Goal: Information Seeking & Learning: Learn about a topic

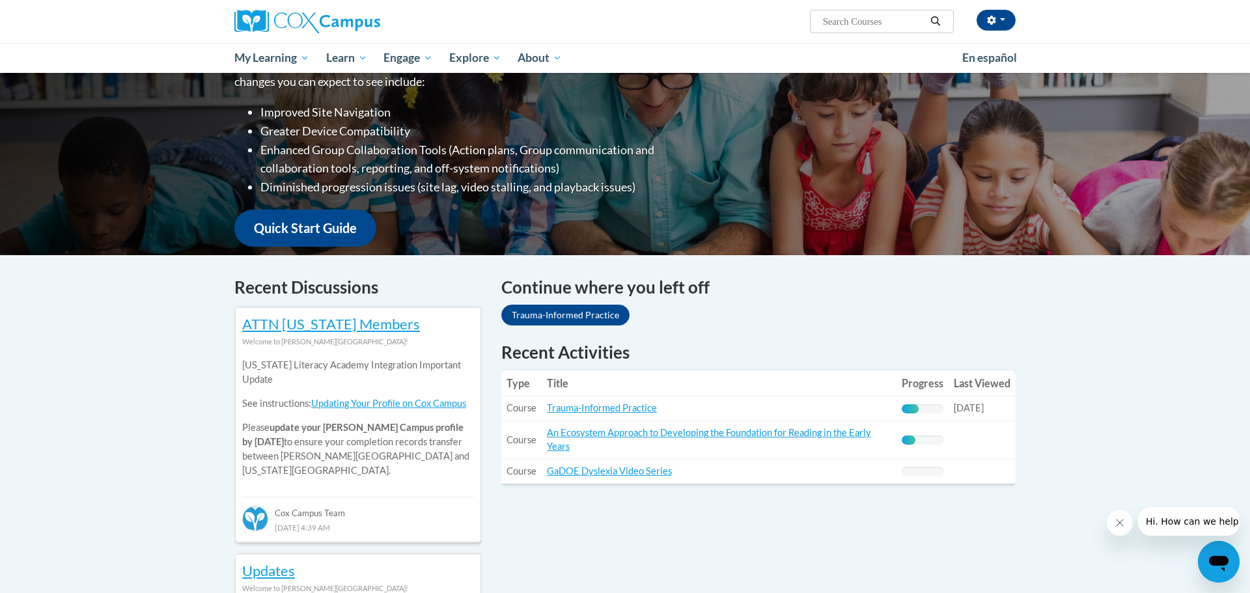
scroll to position [220, 0]
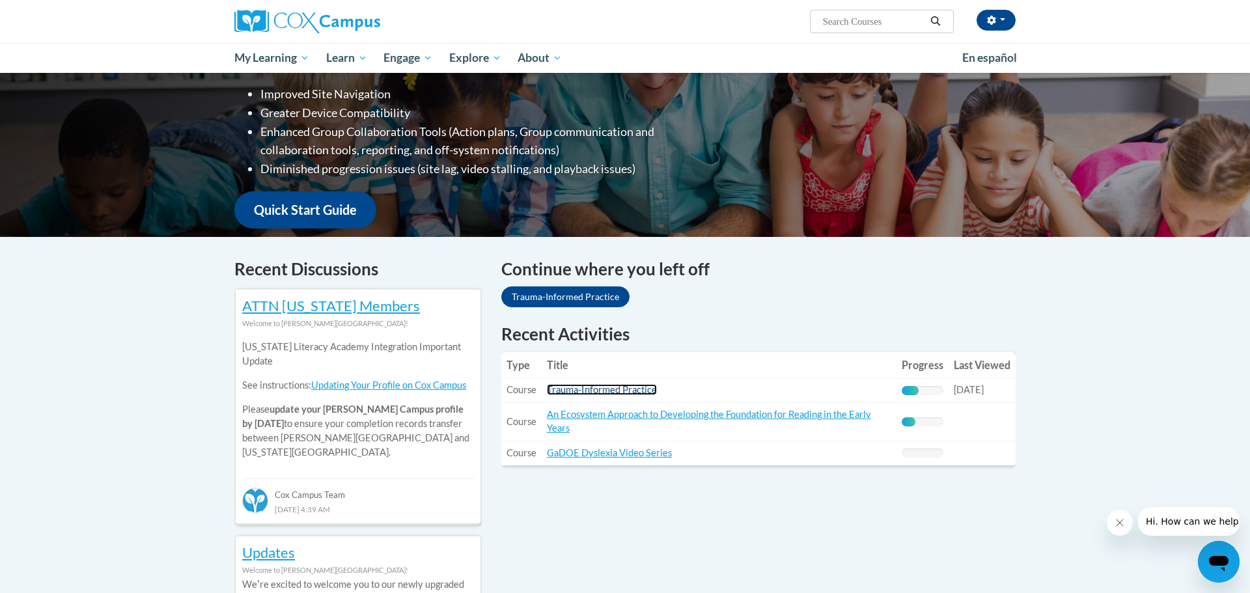
click at [581, 392] on link "Trauma-Informed Practice" at bounding box center [602, 389] width 110 height 11
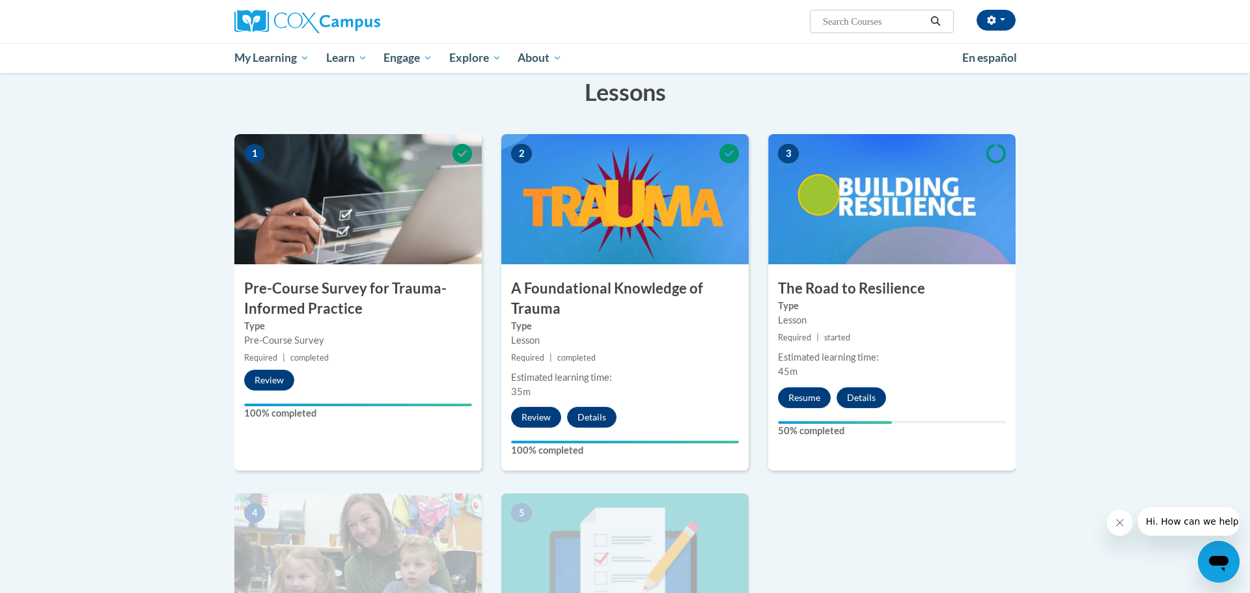
scroll to position [214, 0]
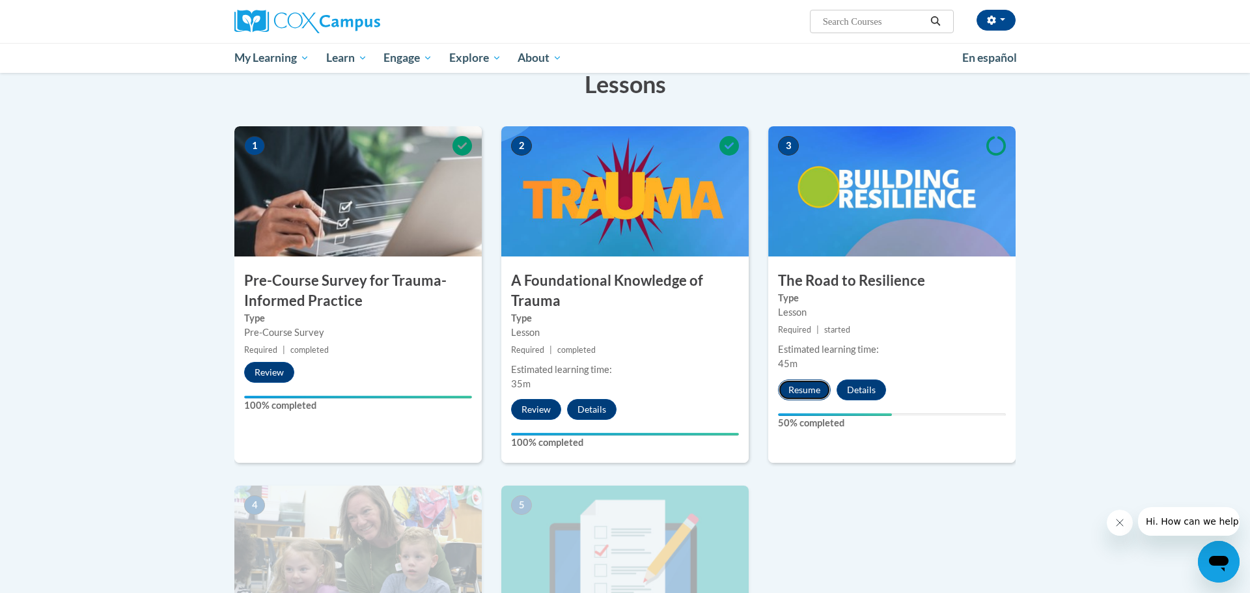
click at [811, 394] on button "Resume" at bounding box center [804, 390] width 53 height 21
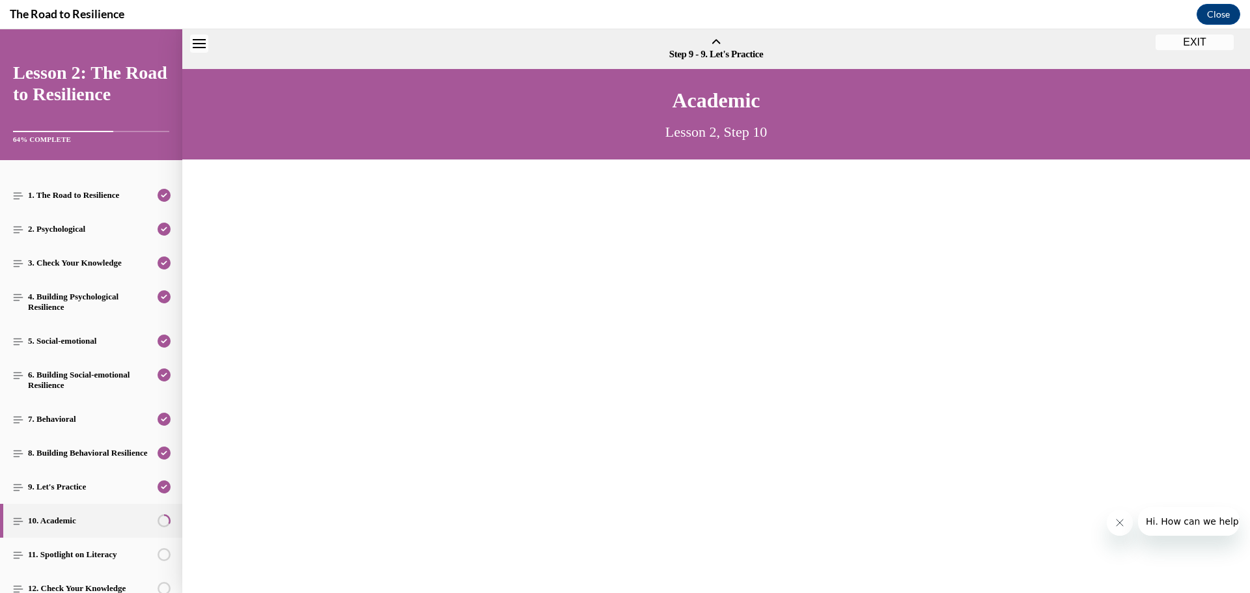
scroll to position [40, 0]
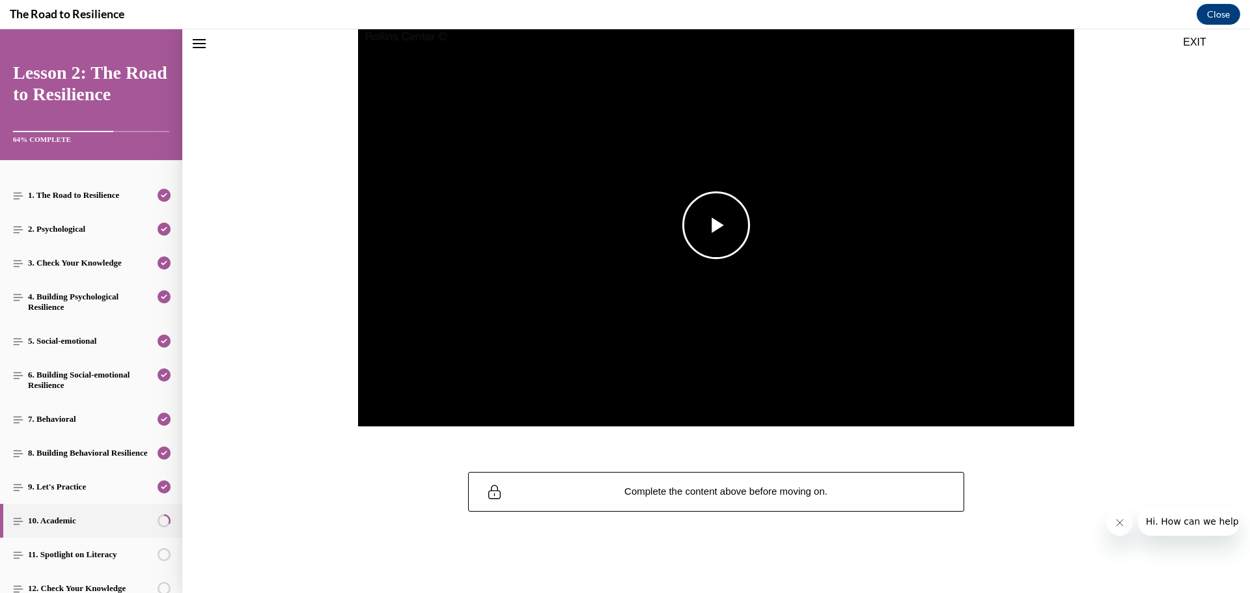
click at [716, 225] on span "Video player" at bounding box center [716, 225] width 0 height 0
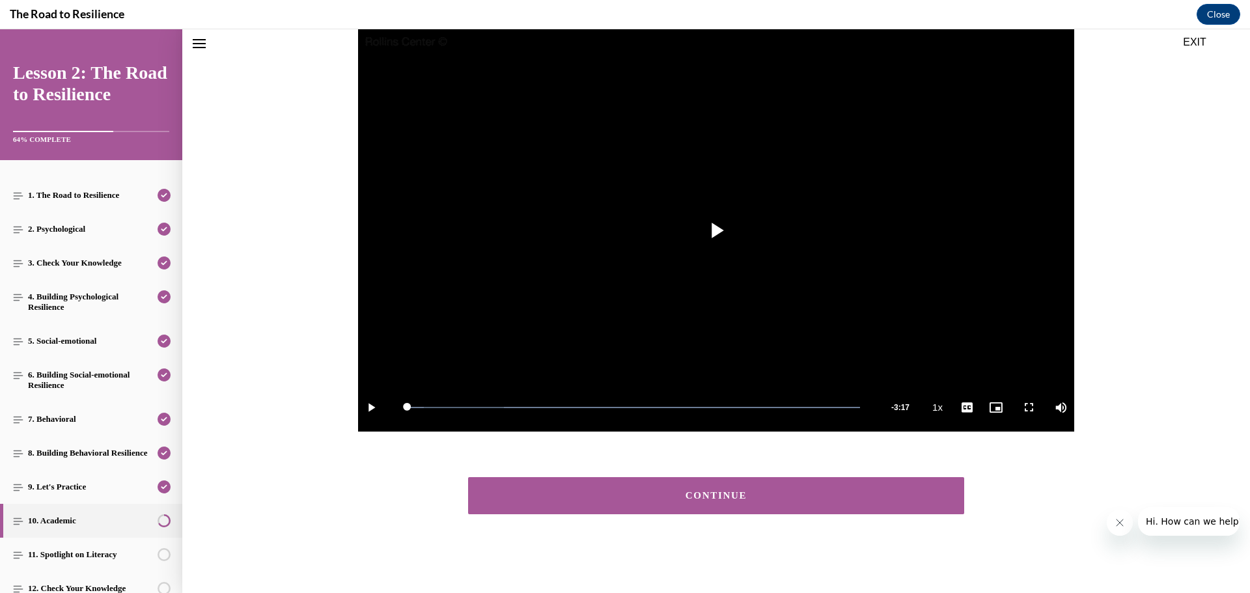
click at [773, 488] on button "CONTINUE" at bounding box center [716, 495] width 496 height 37
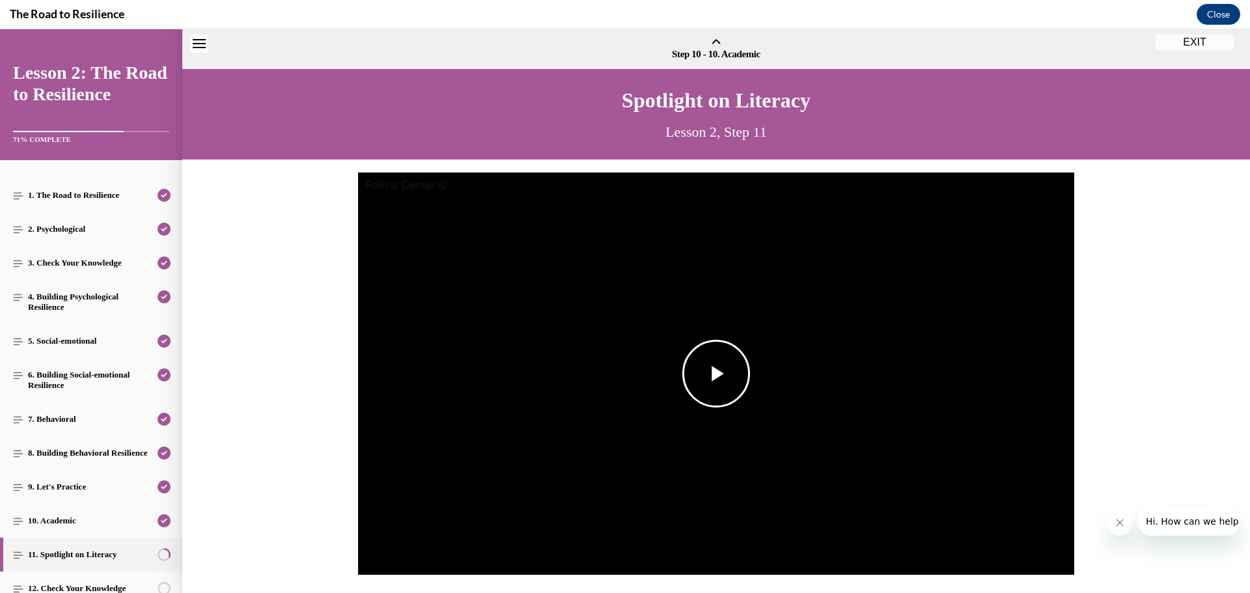
scroll to position [40, 0]
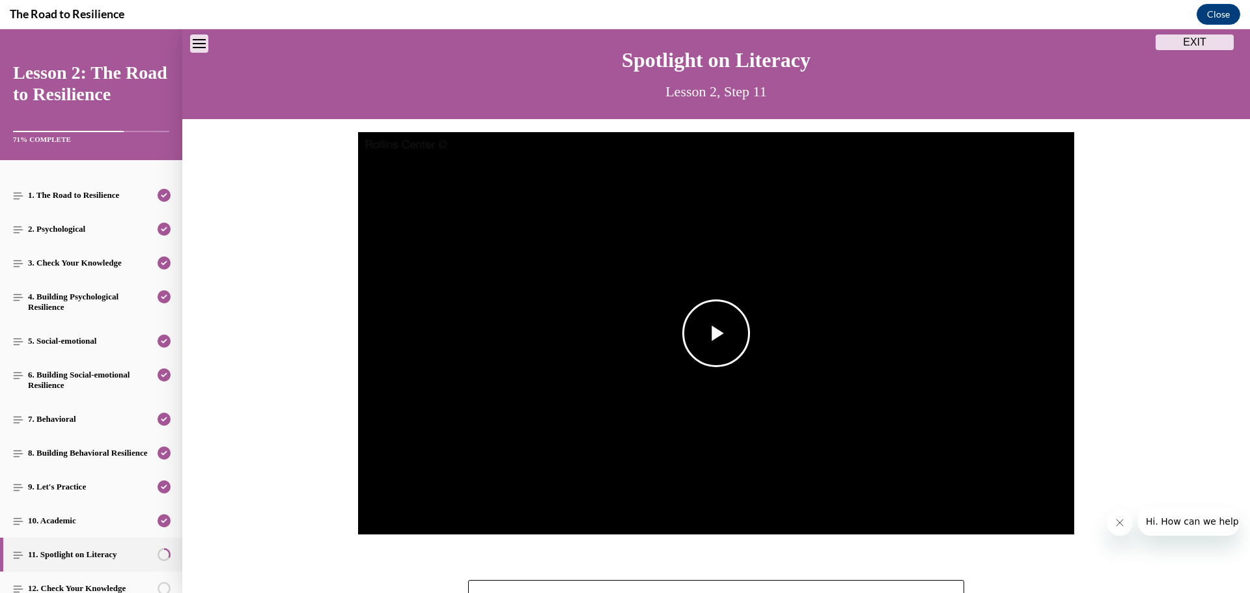
click at [716, 333] on span "Video player" at bounding box center [716, 333] width 0 height 0
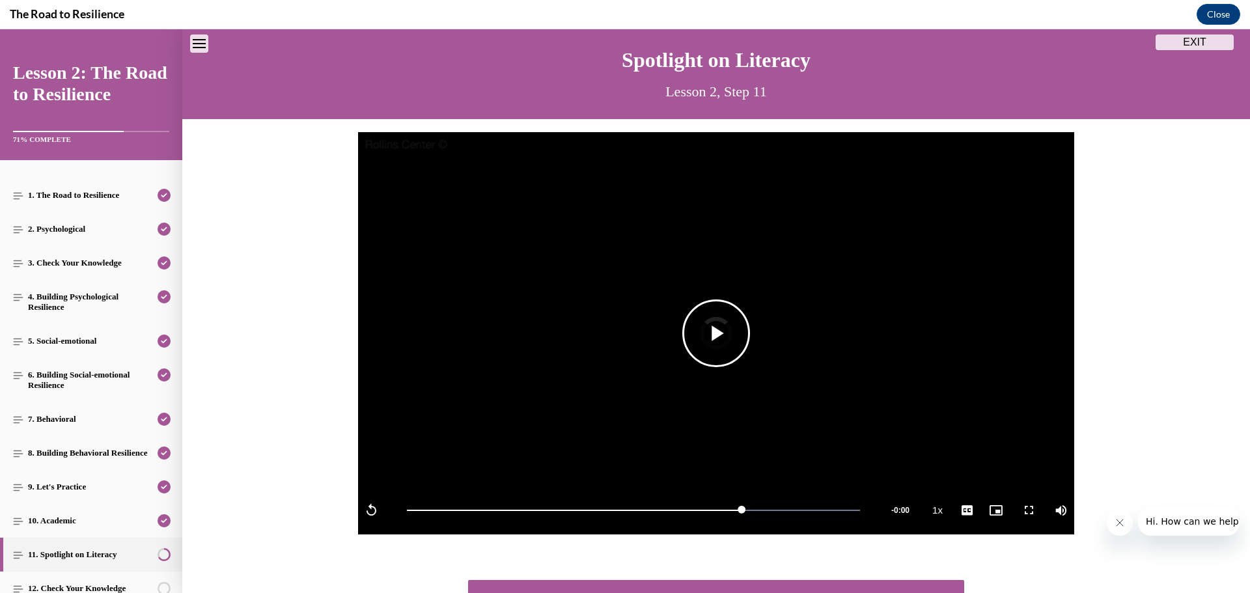
scroll to position [146, 0]
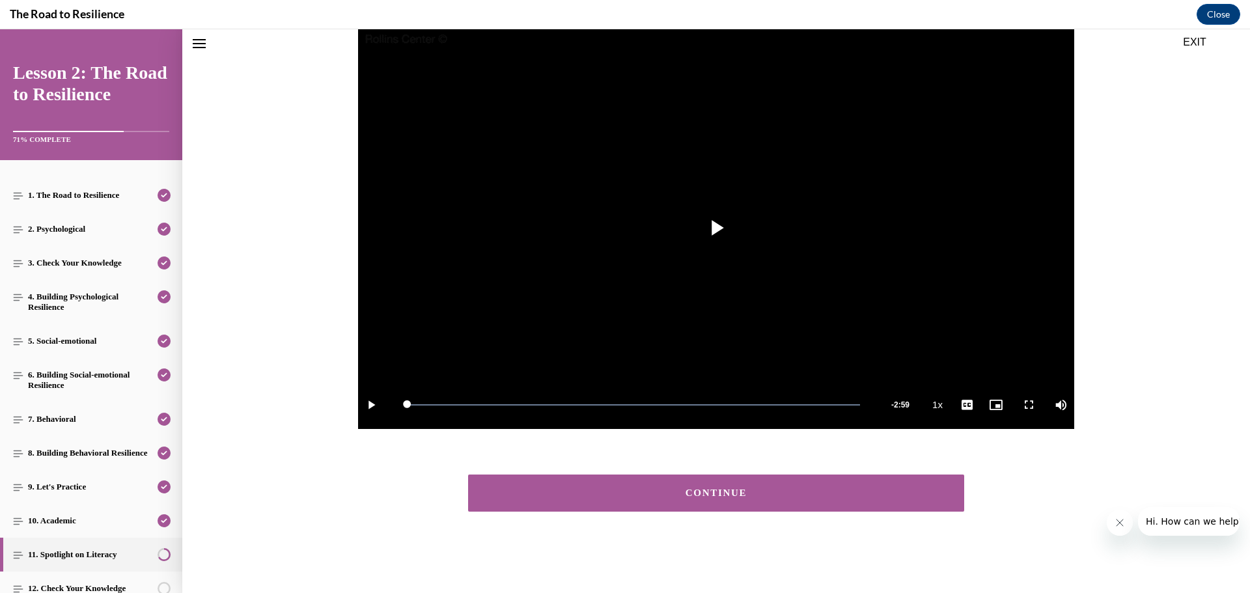
click at [767, 499] on button "CONTINUE" at bounding box center [716, 493] width 496 height 37
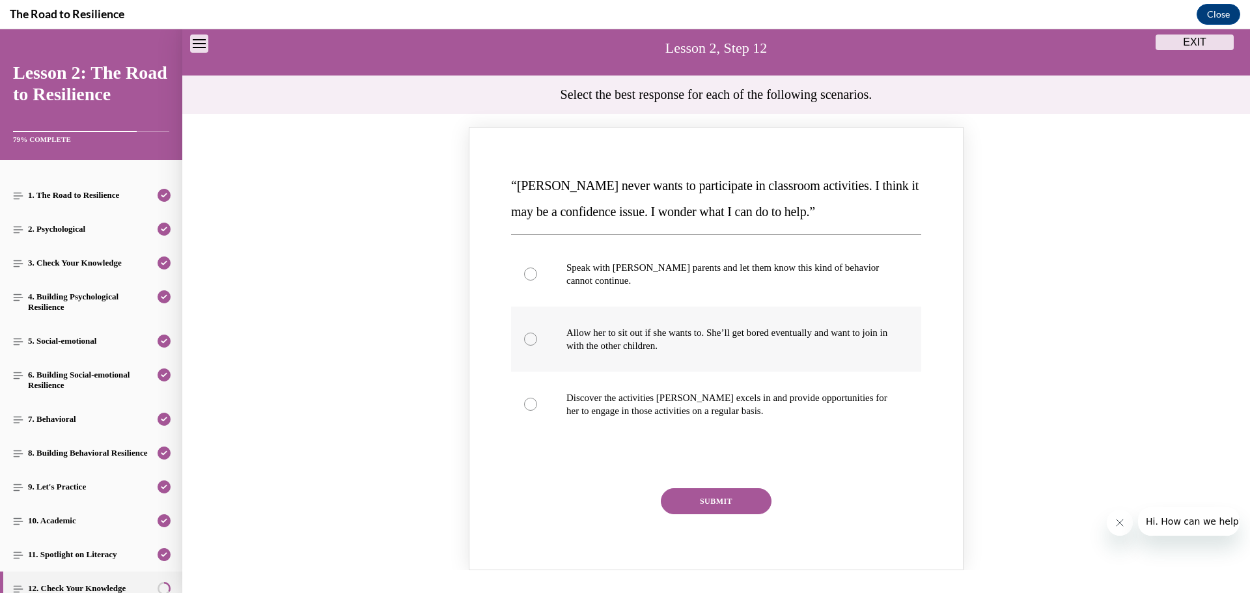
scroll to position [98, 0]
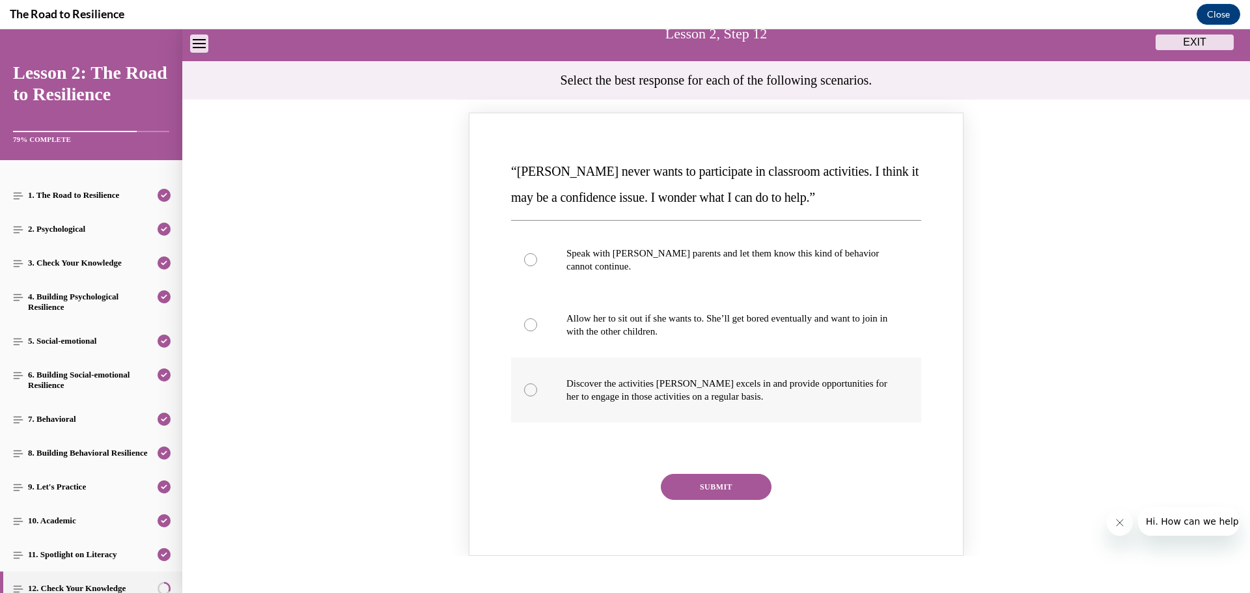
click at [721, 394] on p "Discover the activities Mattison excels in and provide opportunities for her to…" at bounding box center [727, 390] width 322 height 26
click at [537, 394] on input "Discover the activities Mattison excels in and provide opportunities for her to…" at bounding box center [530, 389] width 13 height 13
radio input "true"
click at [734, 488] on button "SUBMIT" at bounding box center [716, 487] width 111 height 26
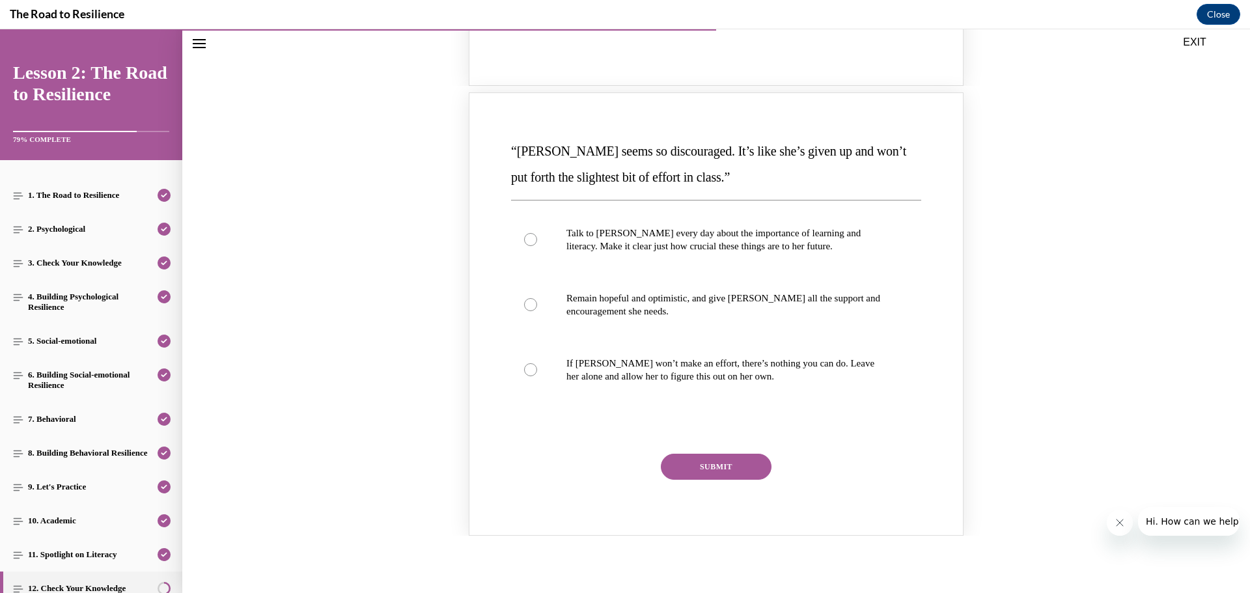
scroll to position [737, 0]
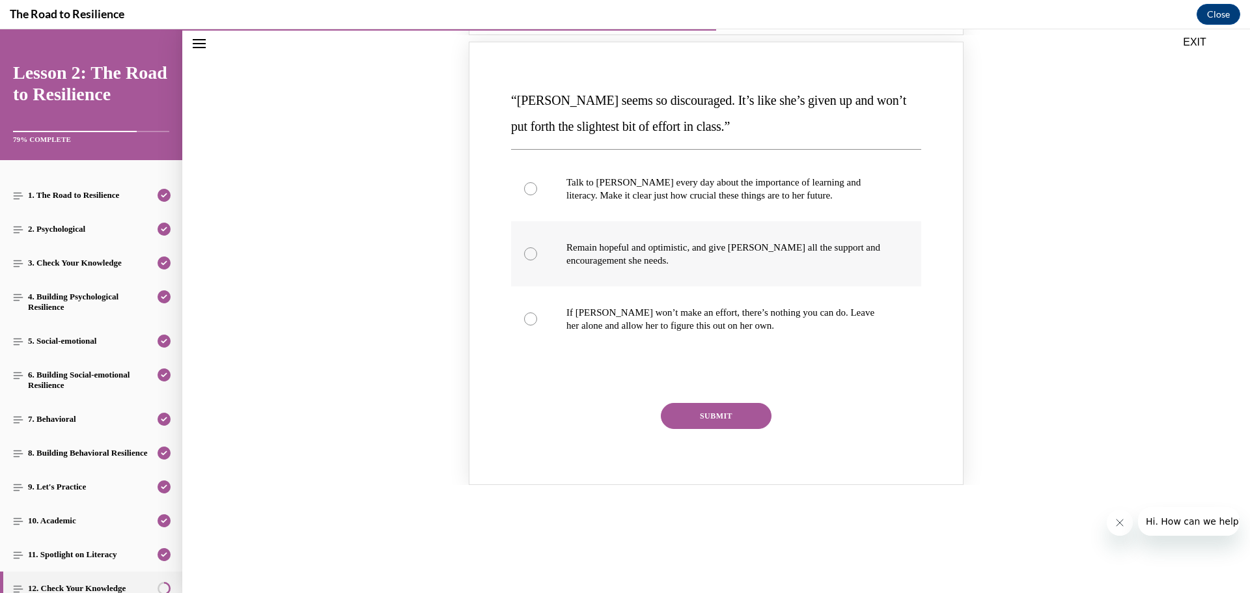
click at [774, 250] on p "Remain hopeful and optimistic, and give Alyson all the support and encouragemen…" at bounding box center [727, 254] width 322 height 26
click at [537, 250] on input "Remain hopeful and optimistic, and give Alyson all the support and encouragemen…" at bounding box center [530, 253] width 13 height 13
radio input "true"
click at [721, 423] on button "SUBMIT" at bounding box center [716, 416] width 111 height 26
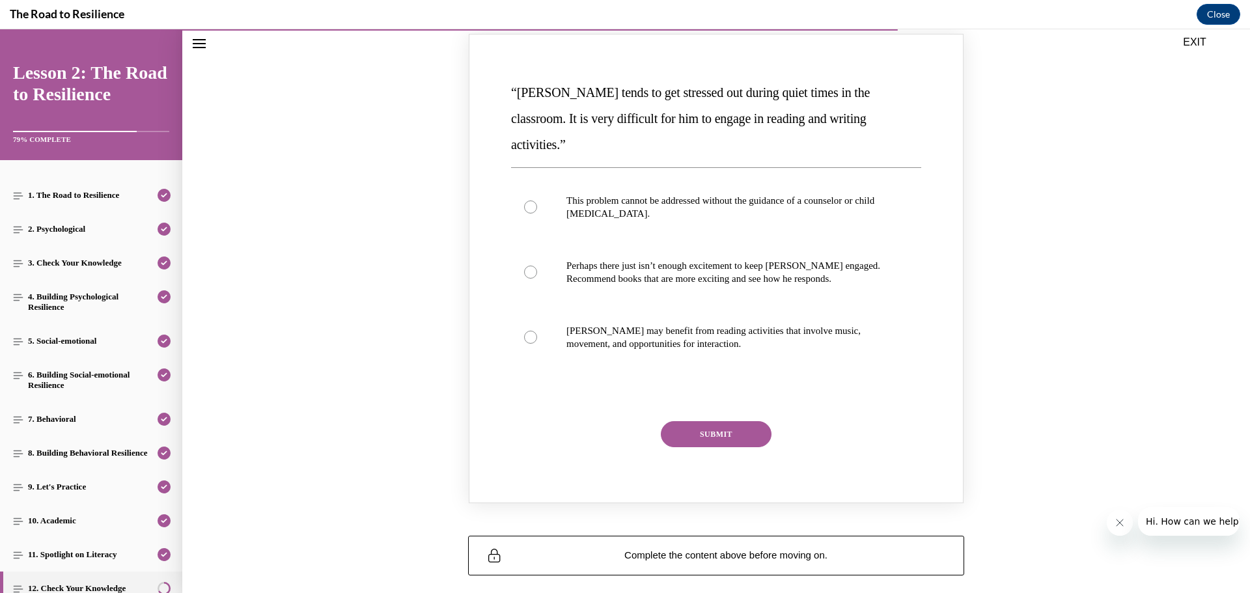
scroll to position [1315, 0]
click at [824, 257] on p "Perhaps there just isn’t enough excitement to keep Harrison engaged. Recommend …" at bounding box center [727, 270] width 322 height 26
click at [537, 264] on input "Perhaps there just isn’t enough excitement to keep Harrison engaged. Recommend …" at bounding box center [530, 270] width 13 height 13
radio input "true"
click at [731, 419] on button "SUBMIT" at bounding box center [716, 432] width 111 height 26
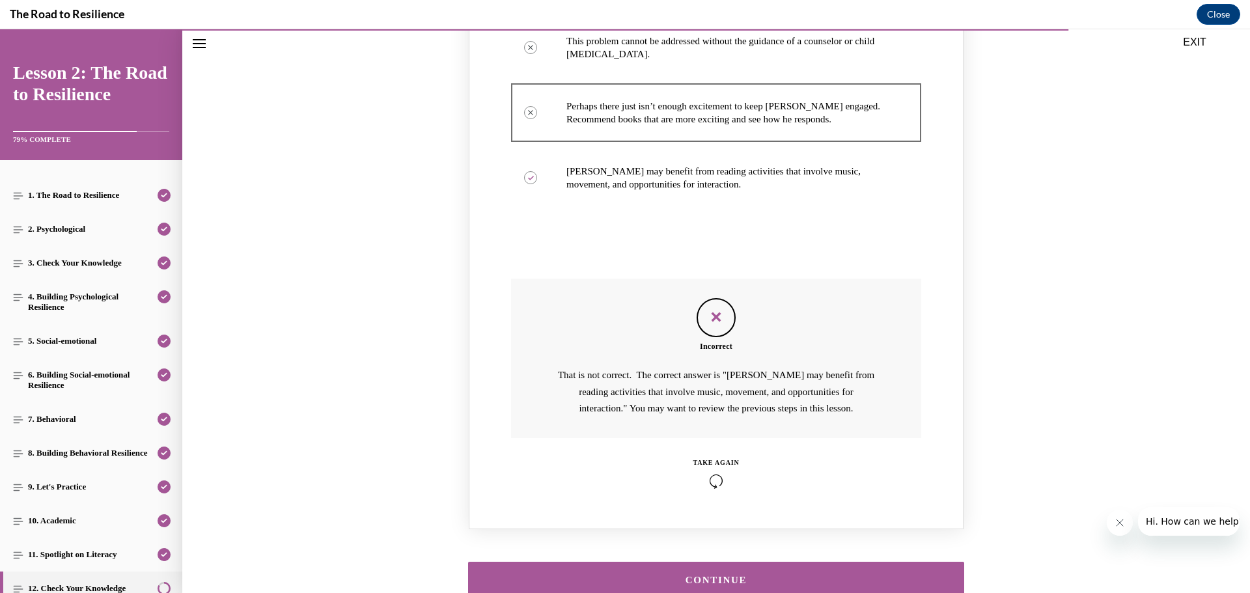
scroll to position [1486, 0]
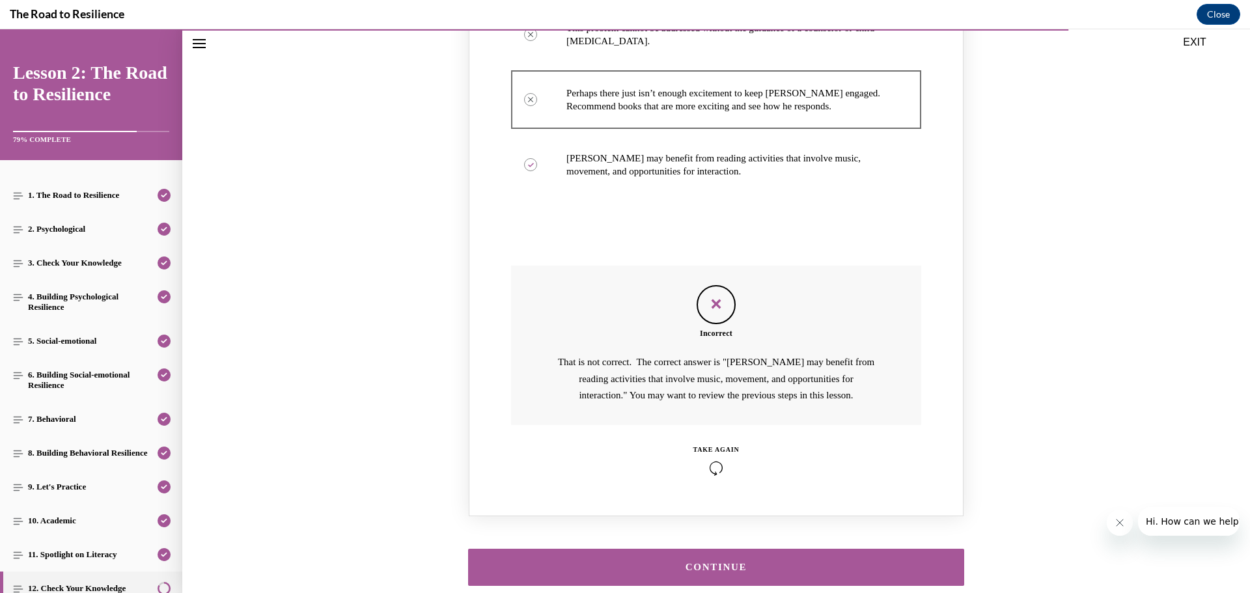
click at [766, 549] on button "CONTINUE" at bounding box center [716, 567] width 496 height 37
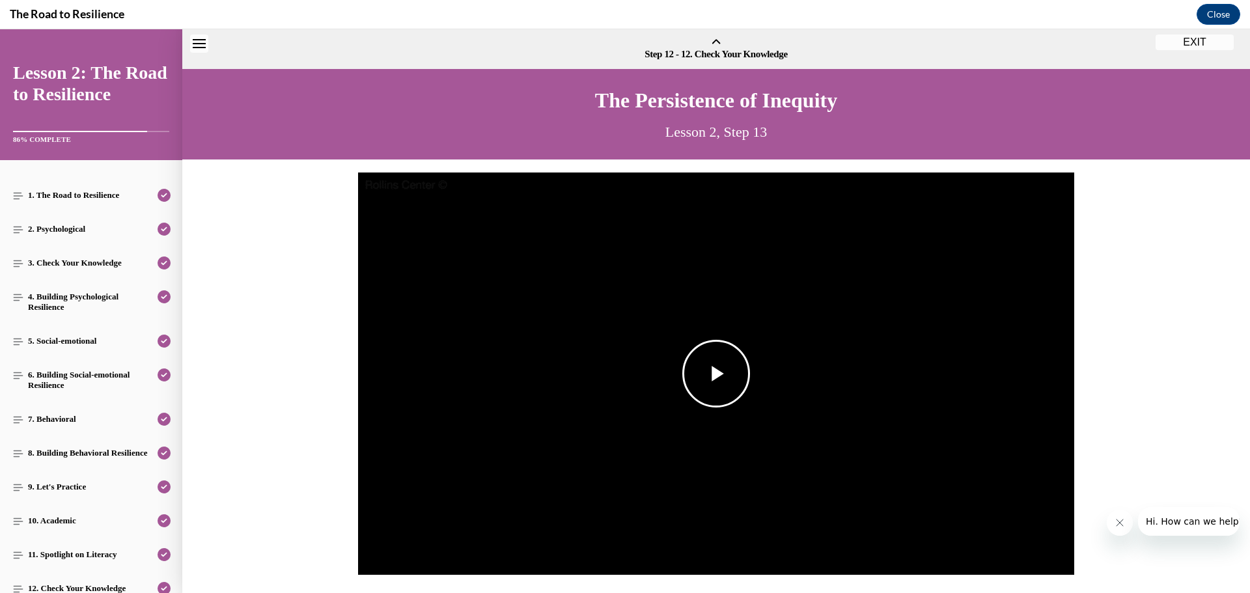
scroll to position [40, 0]
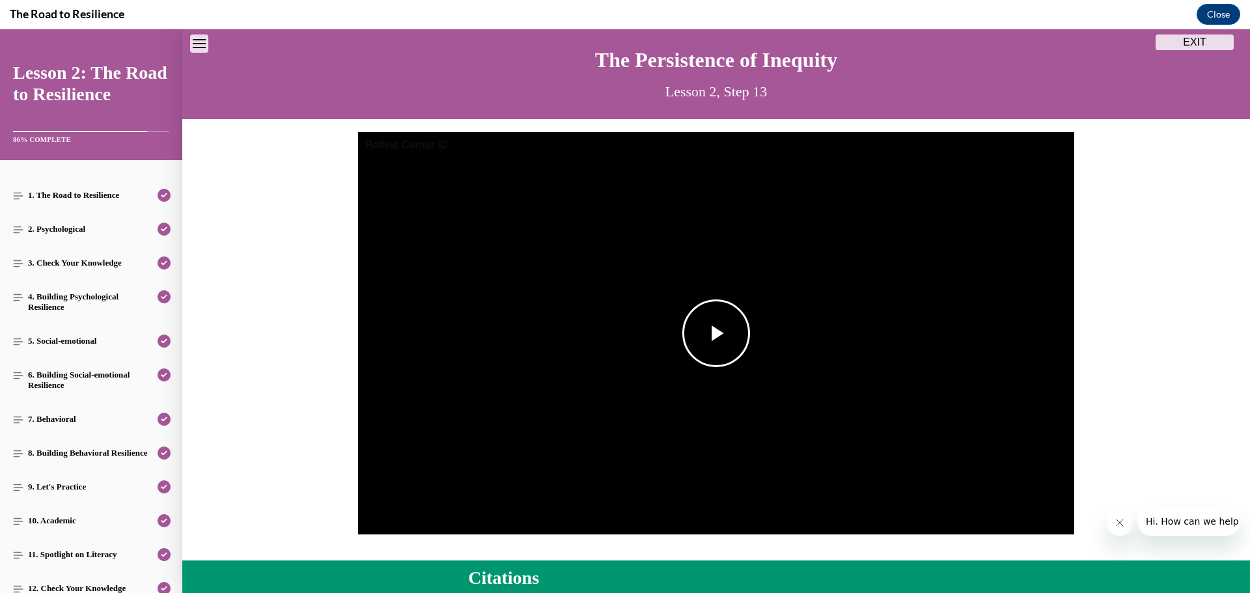
click at [716, 333] on span "Video player" at bounding box center [716, 333] width 0 height 0
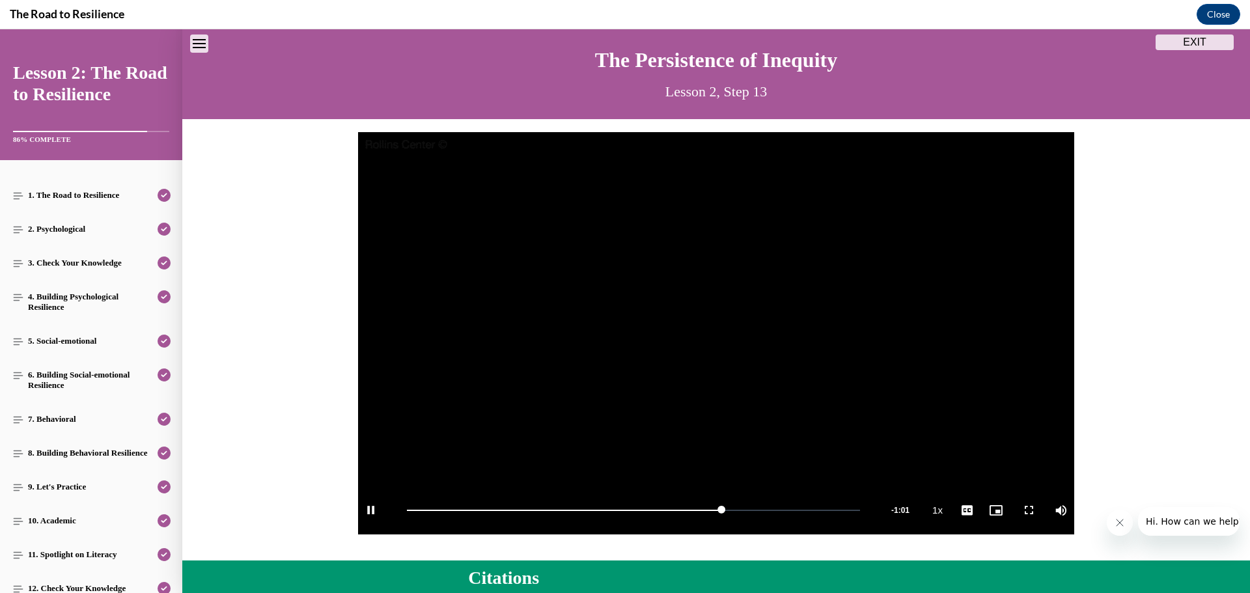
click at [720, 304] on video "Video player" at bounding box center [716, 333] width 716 height 403
click at [716, 333] on span "Video player" at bounding box center [716, 333] width 0 height 0
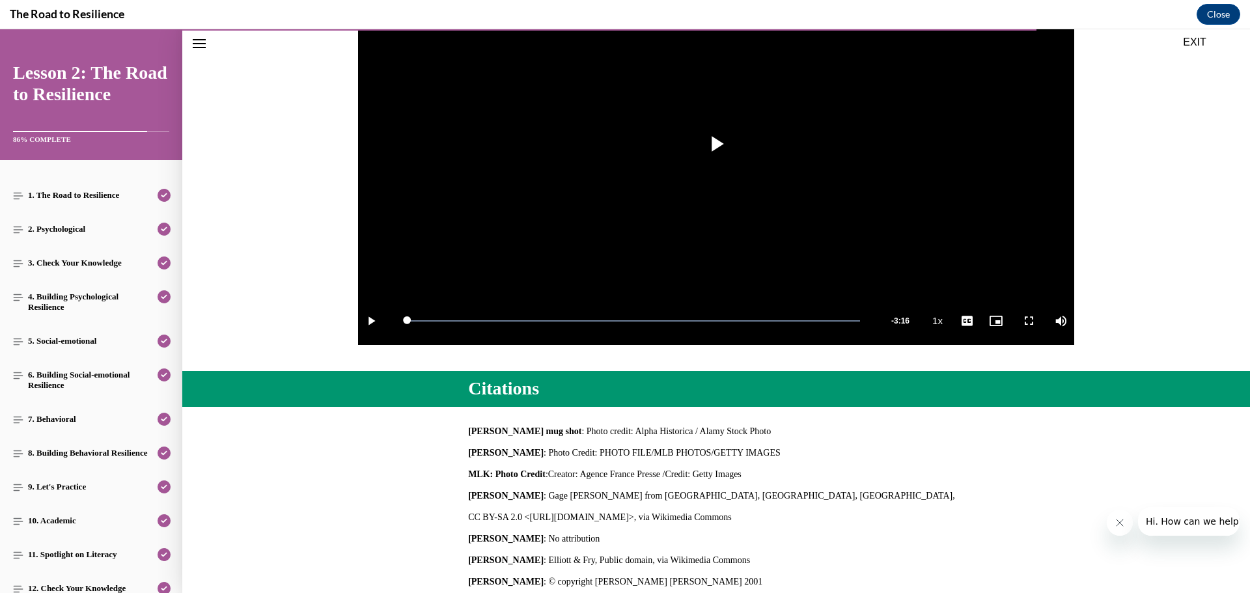
scroll to position [380, 0]
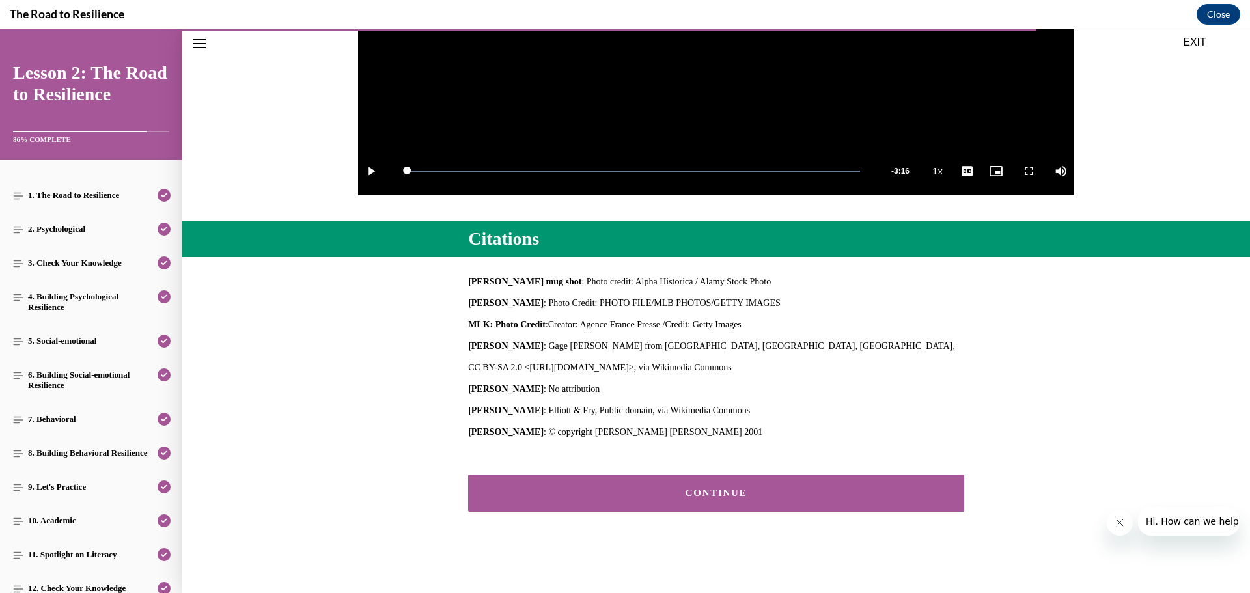
click at [789, 480] on button "CONTINUE" at bounding box center [716, 493] width 496 height 37
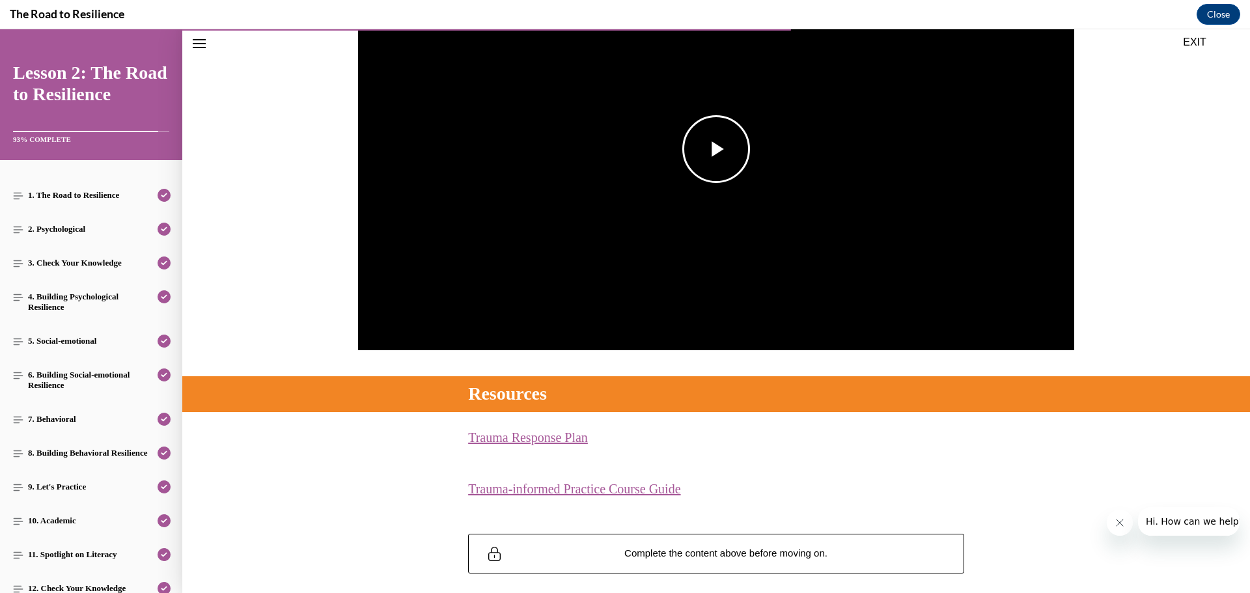
scroll to position [245, 0]
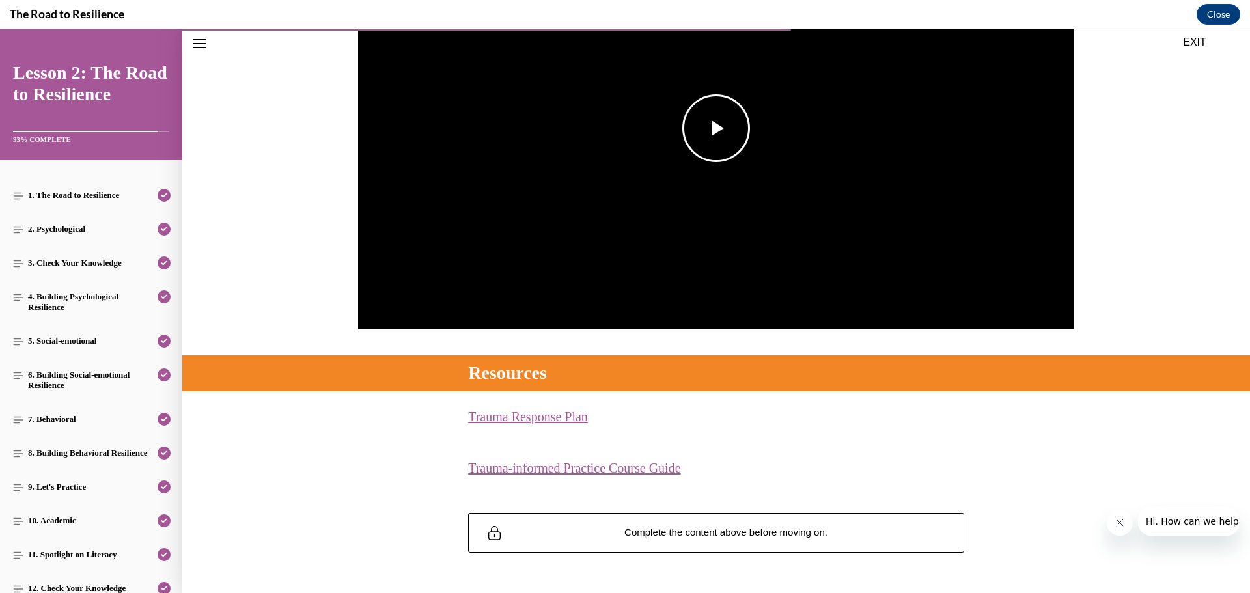
click at [716, 128] on span "Video player" at bounding box center [716, 128] width 0 height 0
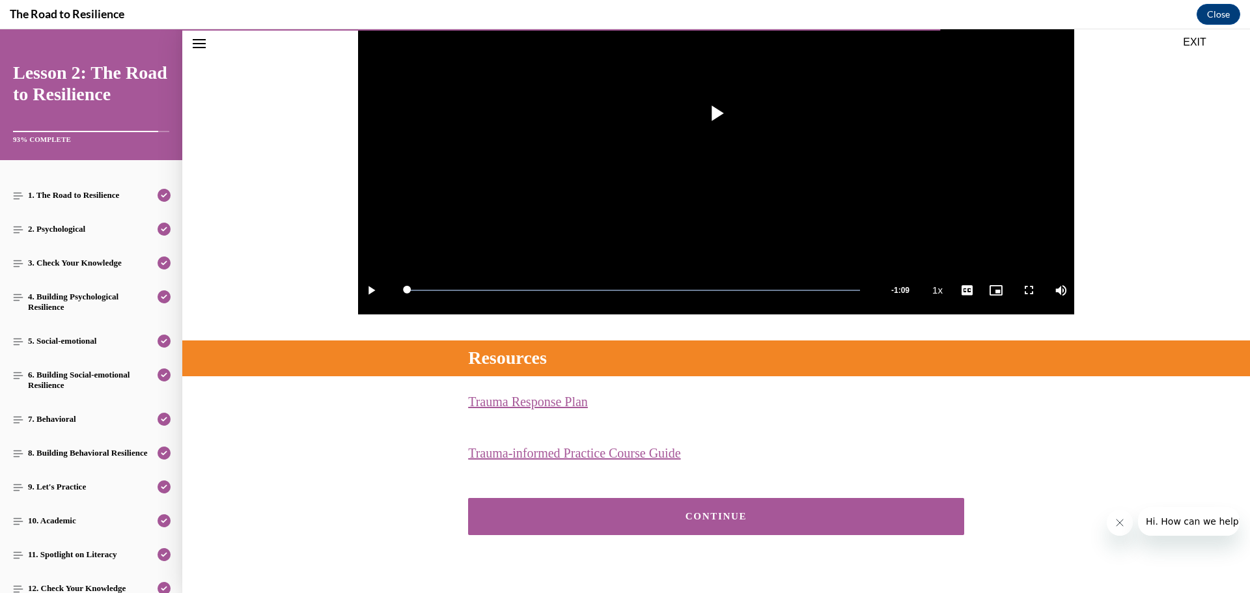
scroll to position [284, 0]
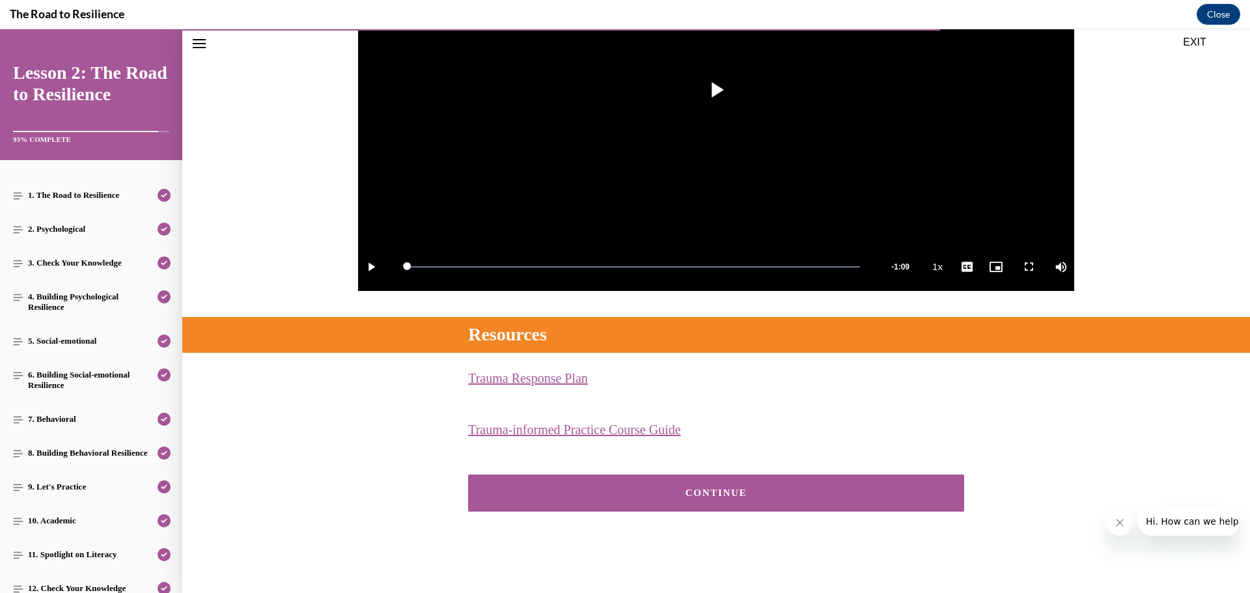
click at [781, 482] on button "CONTINUE" at bounding box center [716, 493] width 496 height 37
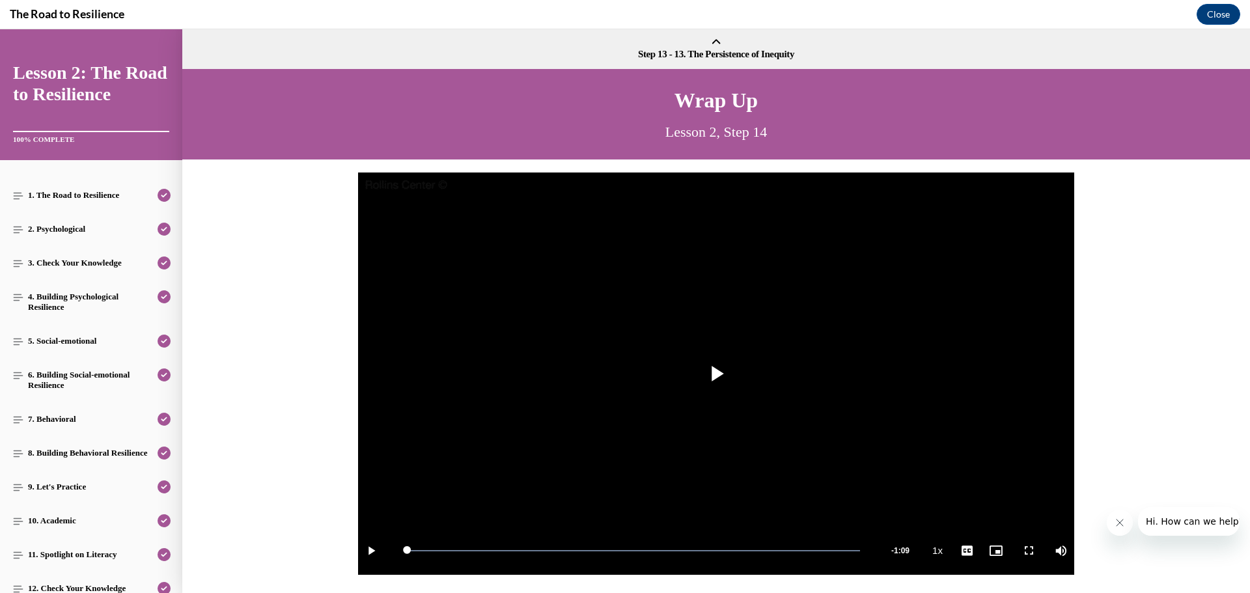
scroll to position [318, 0]
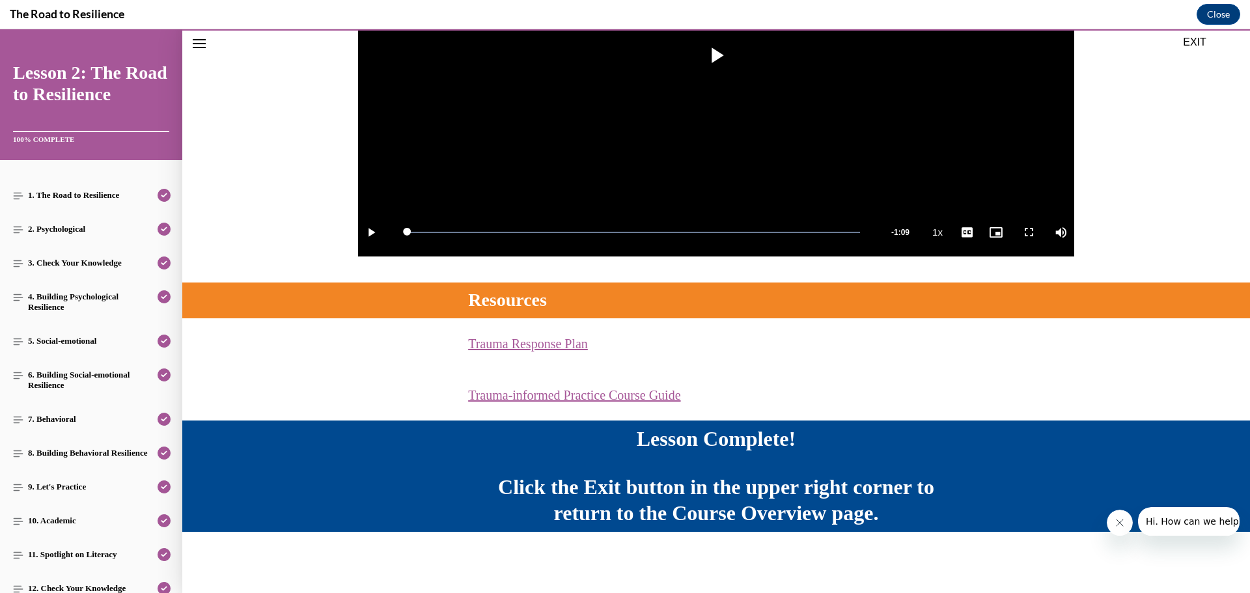
click at [1206, 43] on button "EXIT" at bounding box center [1195, 43] width 78 height 16
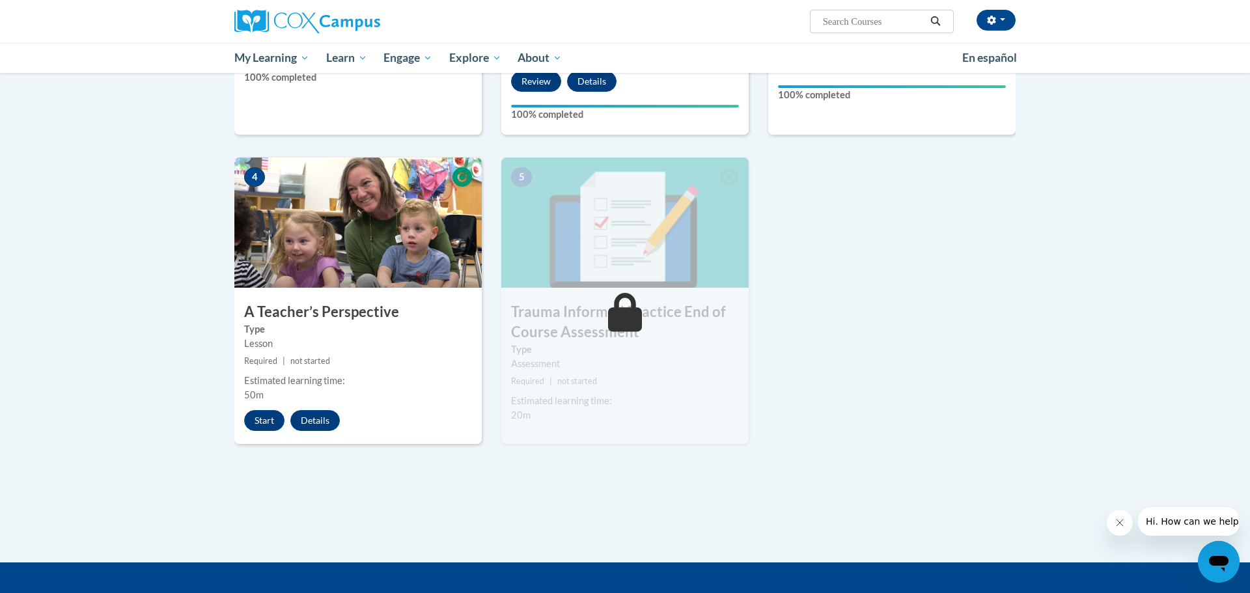
scroll to position [546, 0]
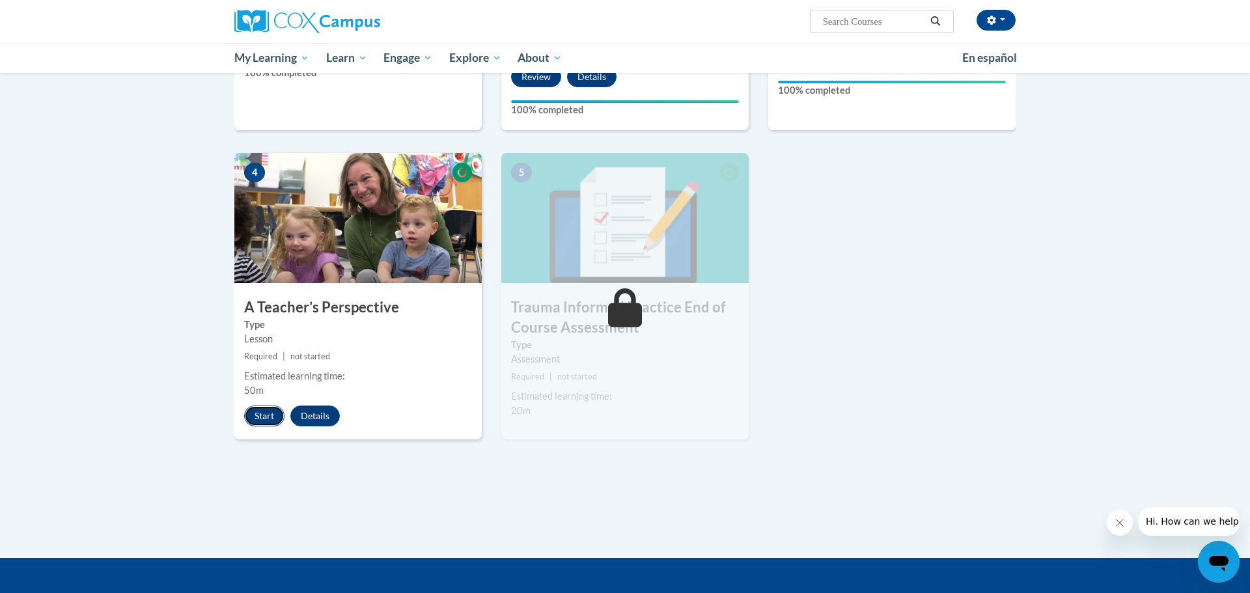
click at [262, 412] on button "Start" at bounding box center [264, 416] width 40 height 21
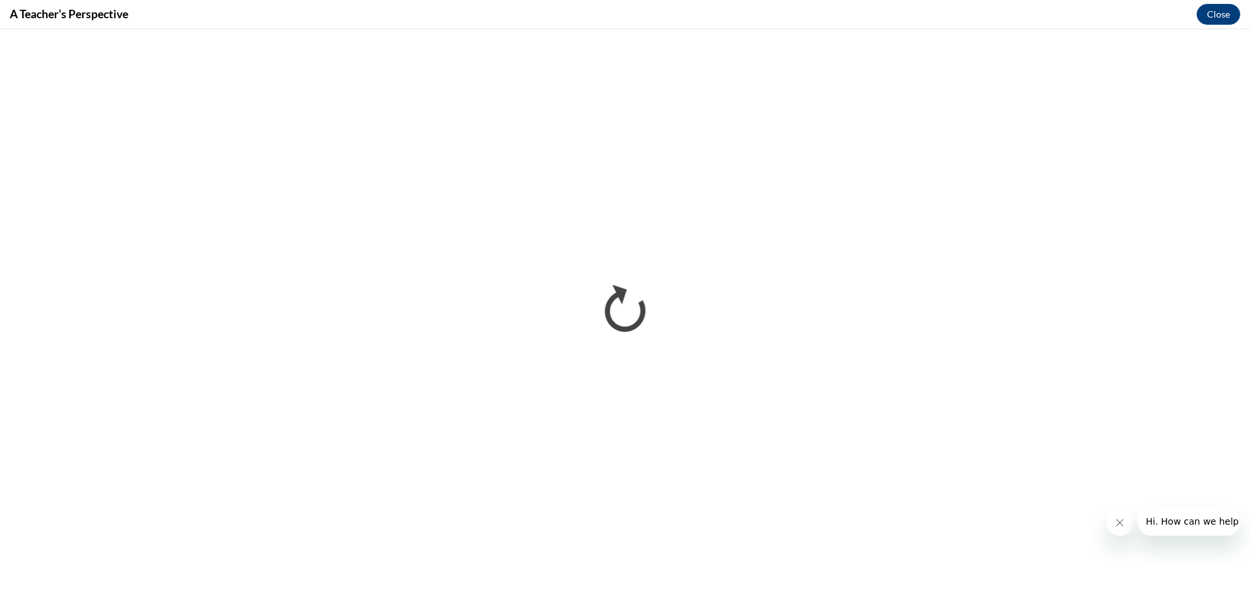
scroll to position [0, 0]
